Goal: Task Accomplishment & Management: Manage account settings

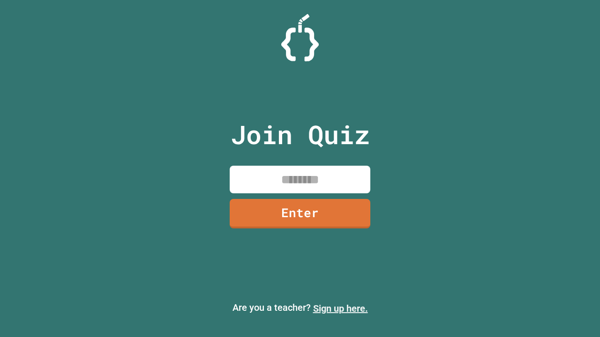
click at [340, 309] on link "Sign up here." at bounding box center [340, 308] width 55 height 11
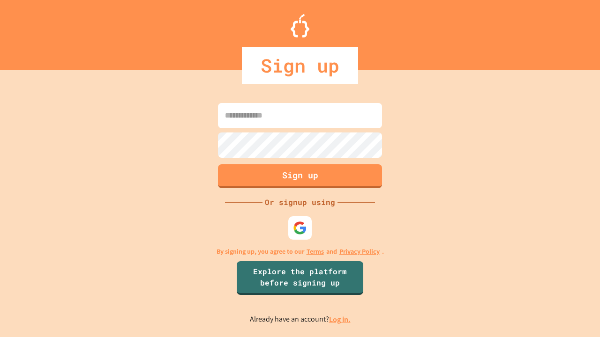
click at [340, 319] on link "Log in." at bounding box center [340, 320] width 22 height 10
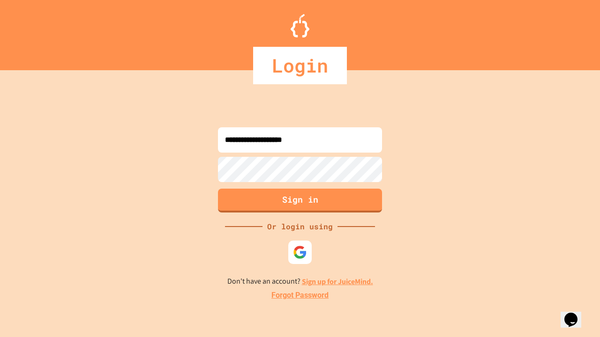
type input "**********"
